Goal: Task Accomplishment & Management: Manage account settings

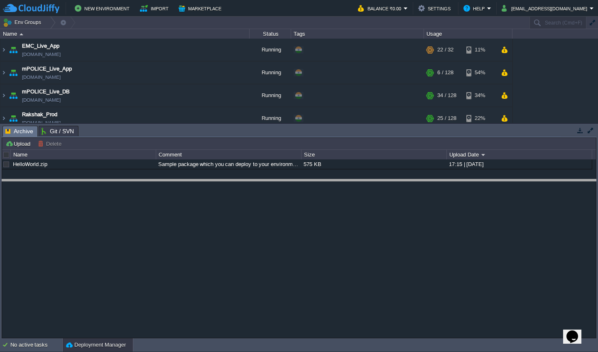
drag, startPoint x: 328, startPoint y: 134, endPoint x: 336, endPoint y: 201, distance: 68.1
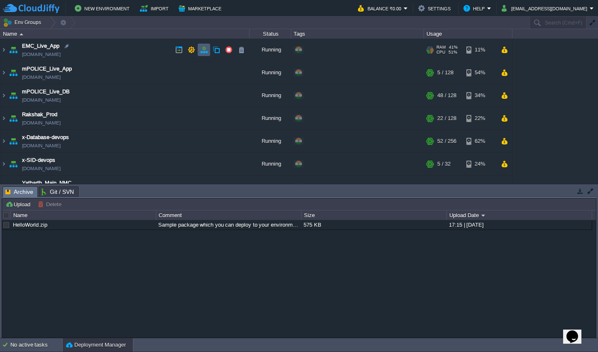
click at [201, 48] on button "button" at bounding box center [203, 49] width 7 height 7
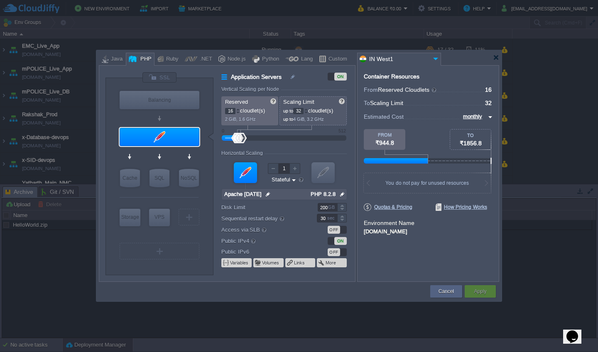
drag, startPoint x: 304, startPoint y: 113, endPoint x: 291, endPoint y: 110, distance: 12.3
click at [291, 110] on p "up to 32 cloudlet(s)" at bounding box center [313, 109] width 61 height 9
type input "16"
drag, startPoint x: 234, startPoint y: 110, endPoint x: 212, endPoint y: 110, distance: 21.6
click at [212, 110] on div "VM Balancing VM Application Servers VM Cache VM SQL VM NoSQL VM Storage VM VPS …" at bounding box center [230, 176] width 250 height 209
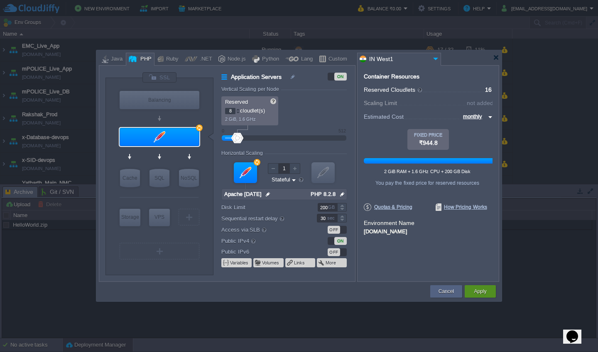
type input "8"
click at [486, 294] on button "Apply" at bounding box center [480, 291] width 12 height 8
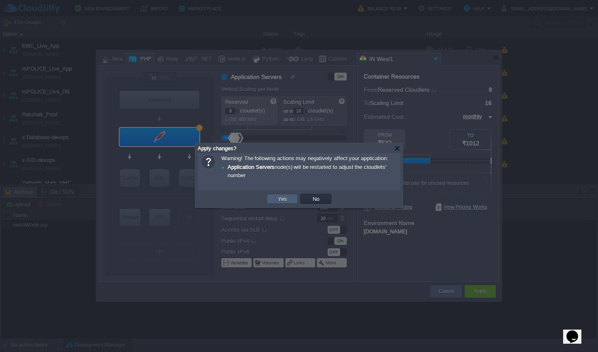
click at [289, 200] on td "Yes" at bounding box center [282, 199] width 31 height 10
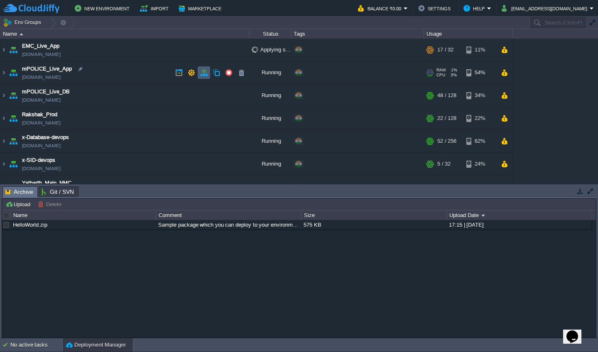
click at [205, 74] on button "button" at bounding box center [203, 72] width 7 height 7
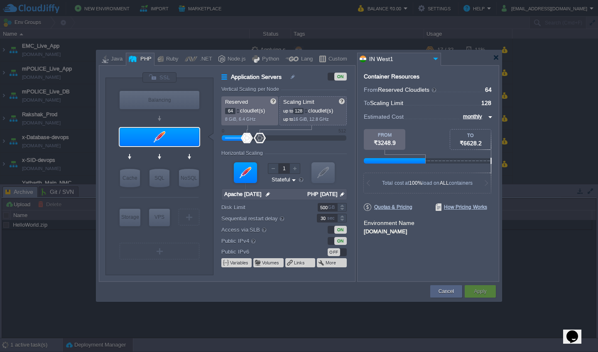
click at [233, 110] on input "64" at bounding box center [230, 111] width 10 height 6
drag, startPoint x: 305, startPoint y: 113, endPoint x: 264, endPoint y: 113, distance: 40.7
click at [264, 113] on div "Reserved 64 cloudlet(s) 8 GiB, 6.4 GHz Scaling Limit up to 128 cloudlet(s) up t…" at bounding box center [283, 110] width 125 height 29
type input "96"
drag, startPoint x: 234, startPoint y: 110, endPoint x: 205, endPoint y: 108, distance: 28.8
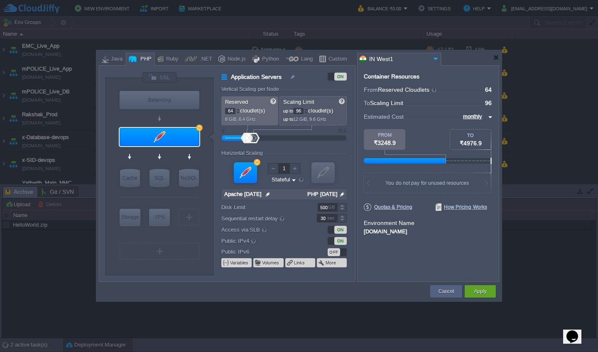
click at [205, 108] on div "VM Balancing VM Application Servers VM Cache VM SQL VM NoSQL VM Storage VM VPS …" at bounding box center [230, 176] width 250 height 209
type input "32"
drag, startPoint x: 304, startPoint y: 110, endPoint x: 283, endPoint y: 110, distance: 21.2
click at [283, 110] on div "Scaling Limit up to 96 cloudlet(s) up to 12 GiB, 9.6 GHz" at bounding box center [312, 110] width 67 height 29
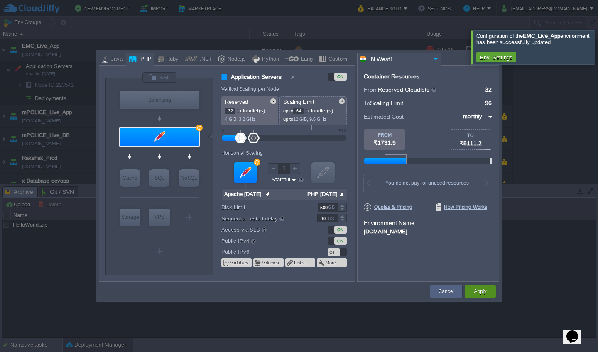
type input "64"
click at [478, 291] on button "Apply" at bounding box center [480, 291] width 12 height 8
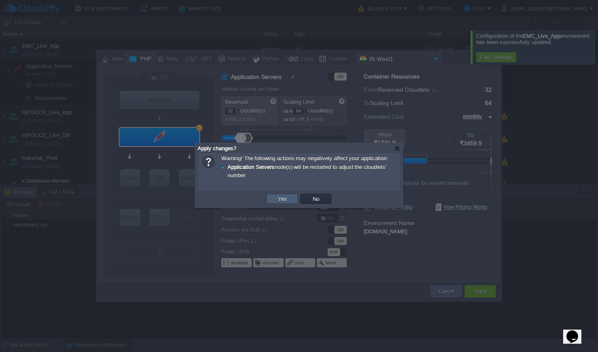
click at [286, 200] on button "Yes" at bounding box center [282, 198] width 14 height 7
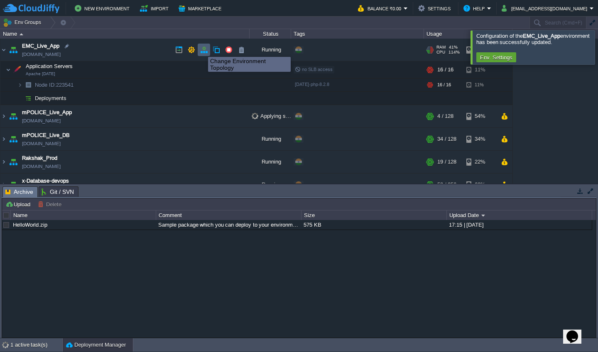
click at [202, 49] on button "button" at bounding box center [203, 49] width 7 height 7
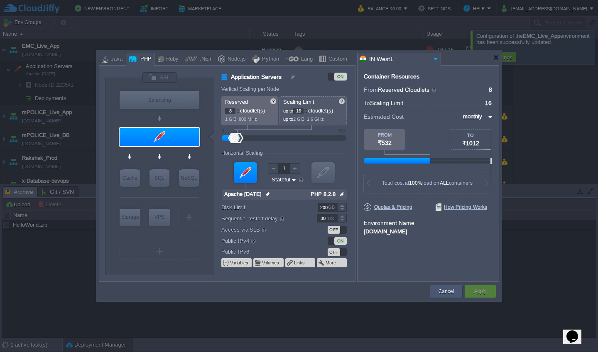
click at [443, 292] on button "Cancel" at bounding box center [445, 291] width 15 height 8
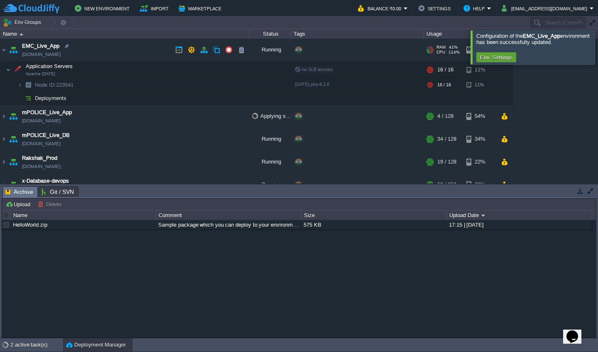
click at [434, 48] on div "RAM 41% CPU 114% 16 / 16" at bounding box center [445, 50] width 40 height 22
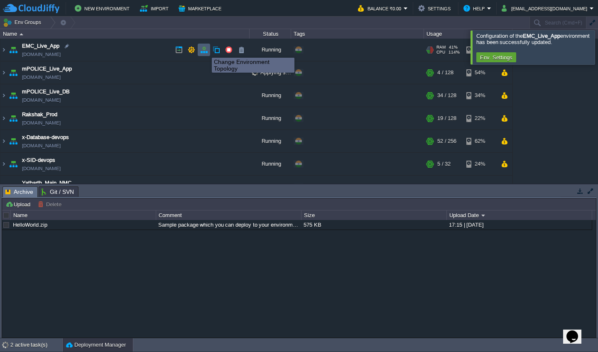
click at [205, 50] on button "button" at bounding box center [203, 49] width 7 height 7
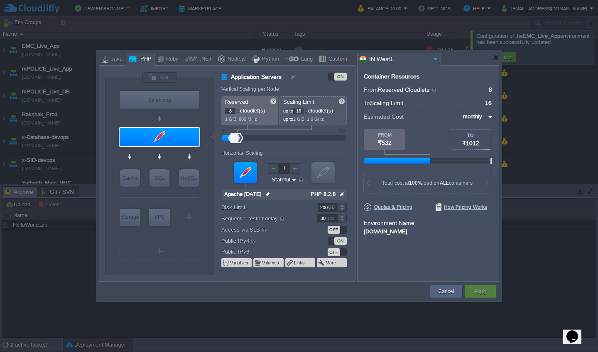
drag, startPoint x: 233, startPoint y: 111, endPoint x: 218, endPoint y: 110, distance: 15.4
click at [218, 110] on div "Application Servers ON Vertical Scaling per Node Reserved 8 cloudlet(s) 1 GiB, …" at bounding box center [283, 176] width 141 height 209
type input "16"
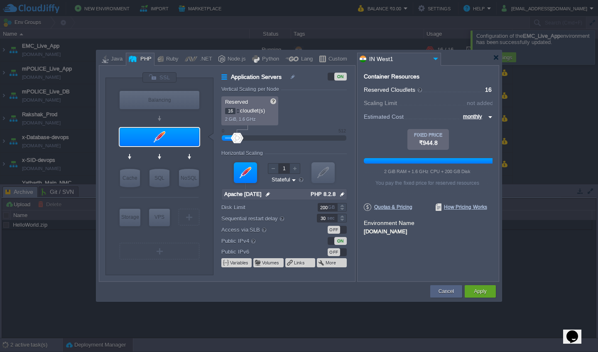
drag, startPoint x: 302, startPoint y: 110, endPoint x: 288, endPoint y: 109, distance: 14.1
click at [288, 109] on div "Reserved 16 cloudlet(s) 2 GiB, 1.6 GHz Scaling Limit up to 16 cloudlet(s) up to…" at bounding box center [283, 110] width 125 height 29
click at [242, 138] on div at bounding box center [242, 138] width 12 height 10
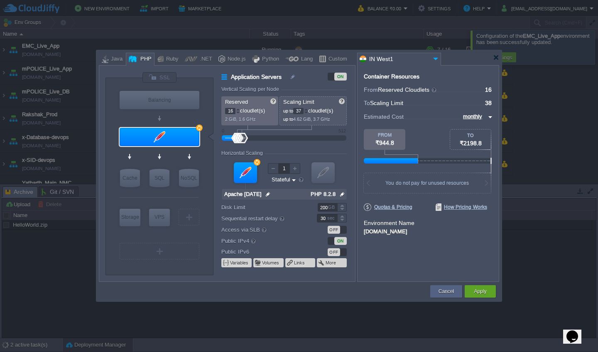
click at [306, 113] on div at bounding box center [306, 112] width 4 height 3
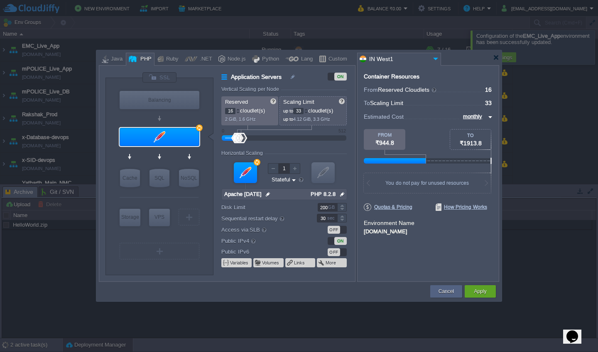
type input "32"
click at [306, 113] on div at bounding box center [306, 112] width 4 height 3
click at [475, 286] on div "Apply" at bounding box center [480, 291] width 19 height 12
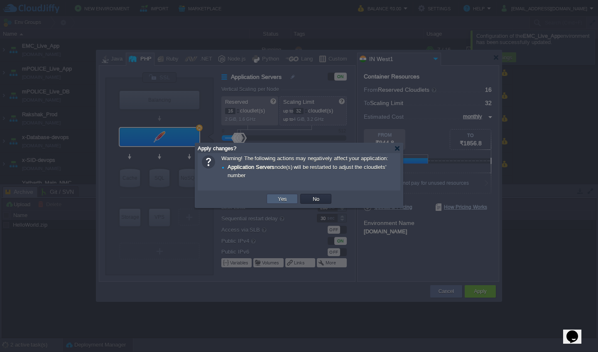
click at [281, 200] on button "Yes" at bounding box center [282, 198] width 14 height 7
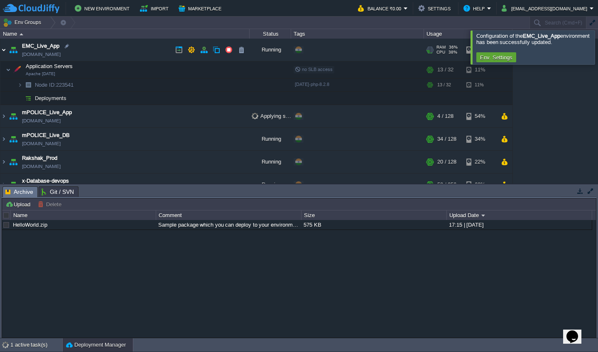
click at [5, 53] on img at bounding box center [3, 50] width 7 height 22
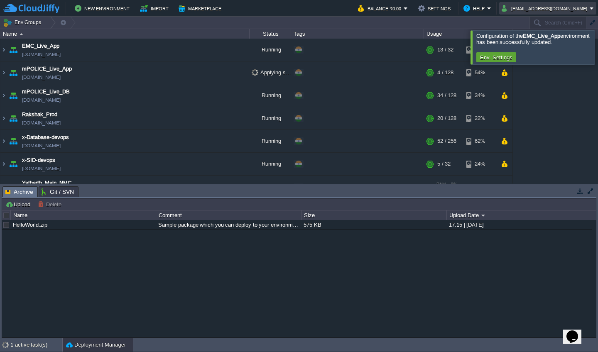
click at [564, 12] on button "[EMAIL_ADDRESS][DOMAIN_NAME]" at bounding box center [546, 8] width 88 height 10
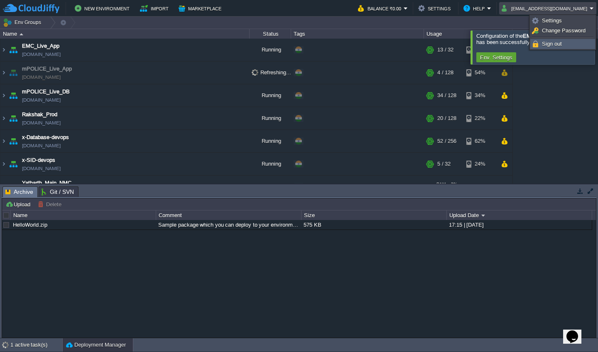
click at [557, 44] on span "Sign out" at bounding box center [552, 44] width 20 height 6
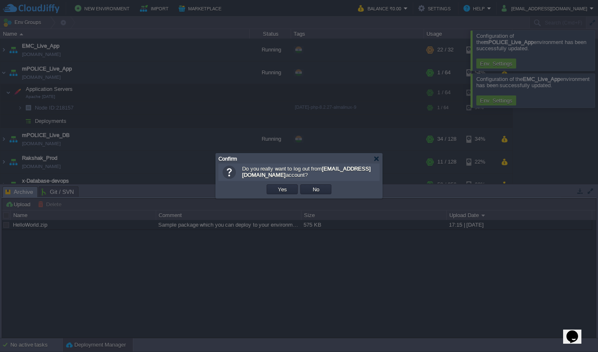
click at [382, 237] on div at bounding box center [299, 176] width 598 height 352
click at [312, 188] on button "No" at bounding box center [316, 189] width 12 height 7
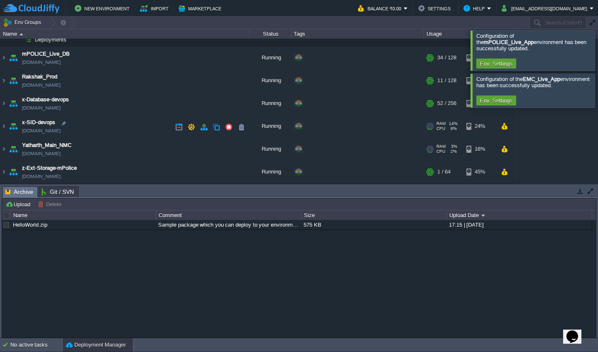
scroll to position [81, 0]
click at [229, 152] on button "button" at bounding box center [228, 148] width 7 height 7
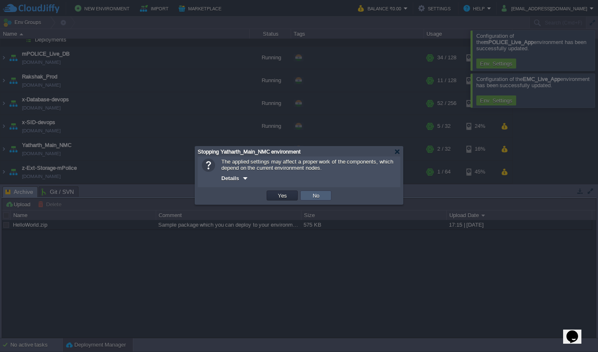
click at [317, 197] on button "No" at bounding box center [316, 195] width 12 height 7
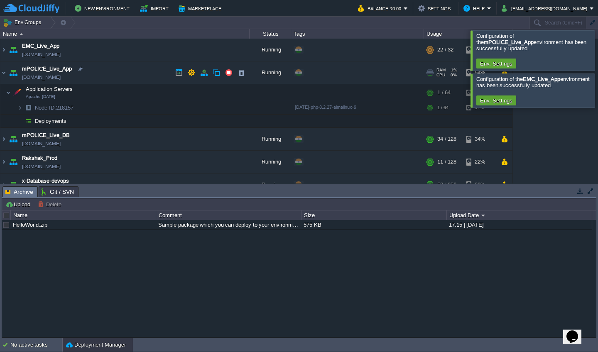
scroll to position [0, 0]
click at [5, 73] on img at bounding box center [3, 72] width 7 height 22
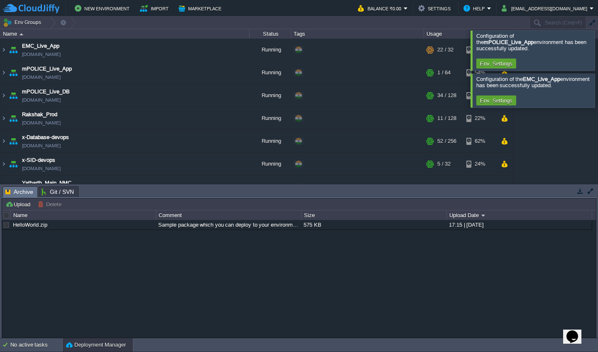
click at [598, 50] on div at bounding box center [608, 50] width 0 height 40
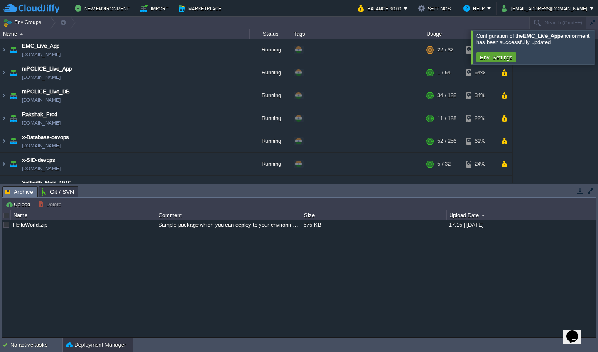
click at [598, 50] on div at bounding box center [608, 47] width 0 height 34
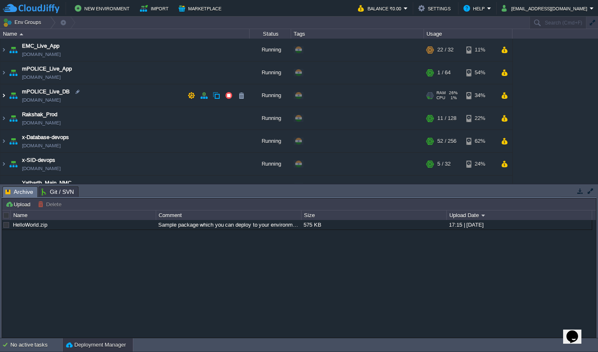
click at [2, 95] on img at bounding box center [3, 95] width 7 height 22
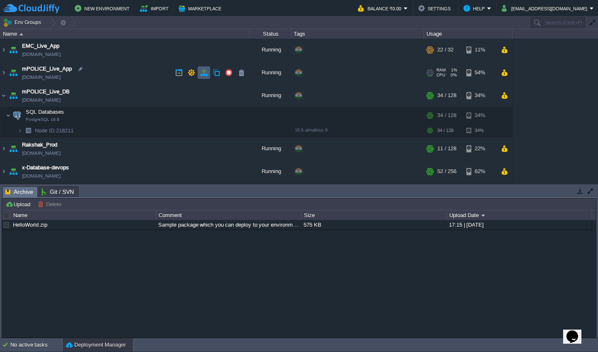
click at [205, 74] on button "button" at bounding box center [203, 72] width 7 height 7
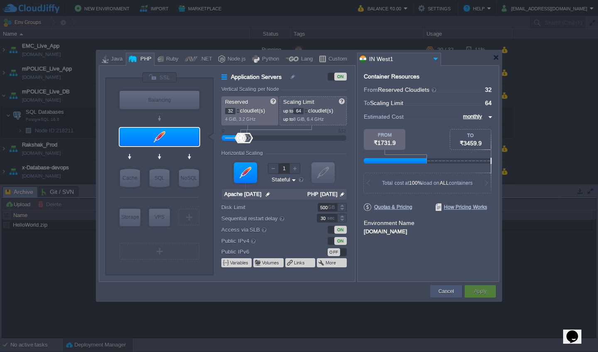
click at [440, 289] on button "Cancel" at bounding box center [445, 291] width 15 height 8
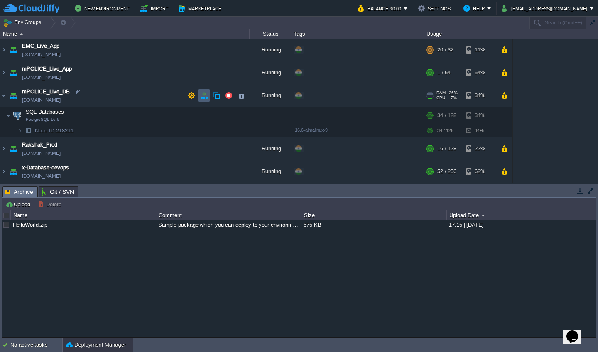
click at [206, 96] on button "button" at bounding box center [203, 95] width 7 height 7
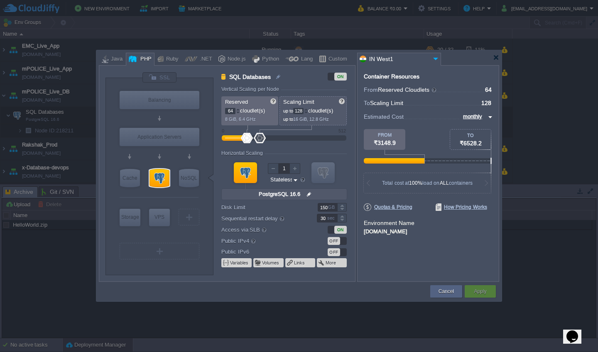
drag, startPoint x: 233, startPoint y: 113, endPoint x: 216, endPoint y: 105, distance: 19.2
click at [216, 105] on div "SQL Databases ON Vertical Scaling per Node Reserved 64 cloudlet(s) 8 GiB, 6.4 G…" at bounding box center [283, 176] width 141 height 209
type input "32"
drag, startPoint x: 304, startPoint y: 111, endPoint x: 290, endPoint y: 109, distance: 14.3
click at [290, 109] on p "up to 128 cloudlet(s)" at bounding box center [313, 109] width 61 height 9
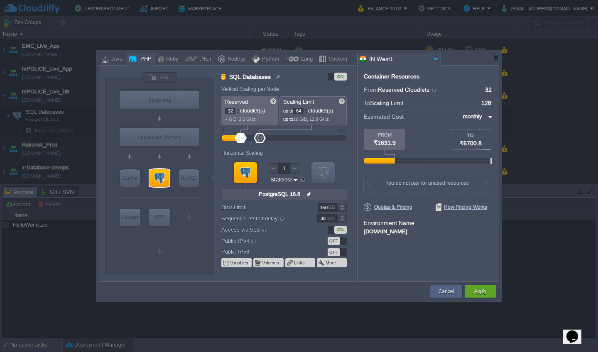
type input "64"
click at [480, 291] on button "Apply" at bounding box center [480, 291] width 12 height 8
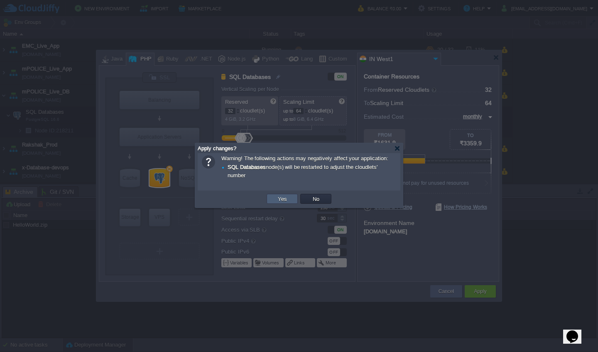
click at [287, 200] on button "Yes" at bounding box center [282, 198] width 14 height 7
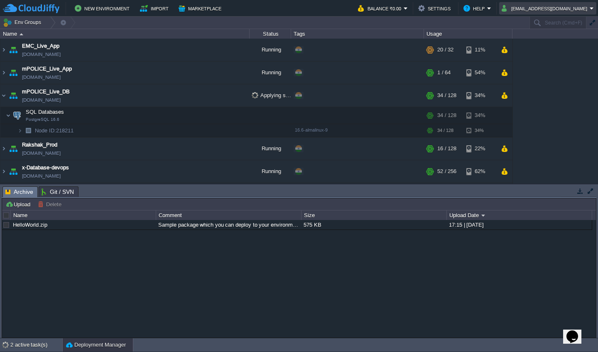
click at [558, 10] on button "[EMAIL_ADDRESS][DOMAIN_NAME]" at bounding box center [546, 8] width 88 height 10
click at [555, 43] on span "Sign out" at bounding box center [552, 44] width 20 height 6
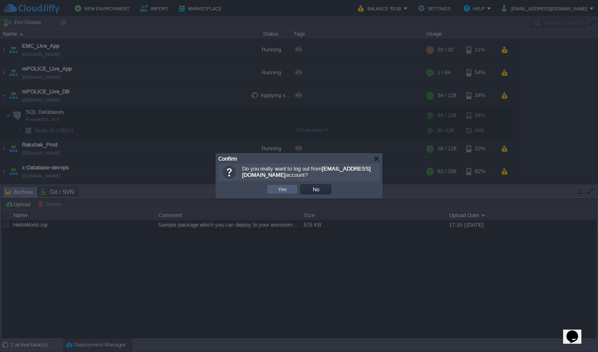
click at [287, 189] on button "Yes" at bounding box center [282, 189] width 14 height 7
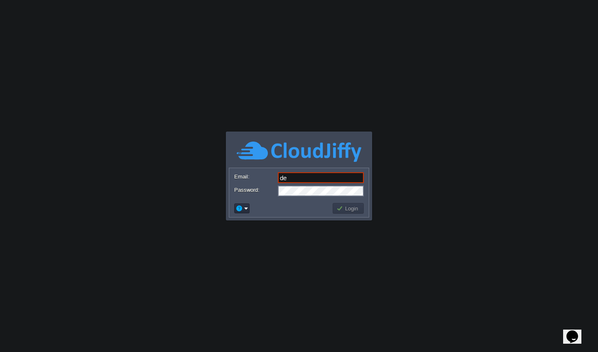
type input "[EMAIL_ADDRESS][DOMAIN_NAME]"
click at [346, 205] on button "Login" at bounding box center [348, 208] width 24 height 7
